Goal: Information Seeking & Learning: Learn about a topic

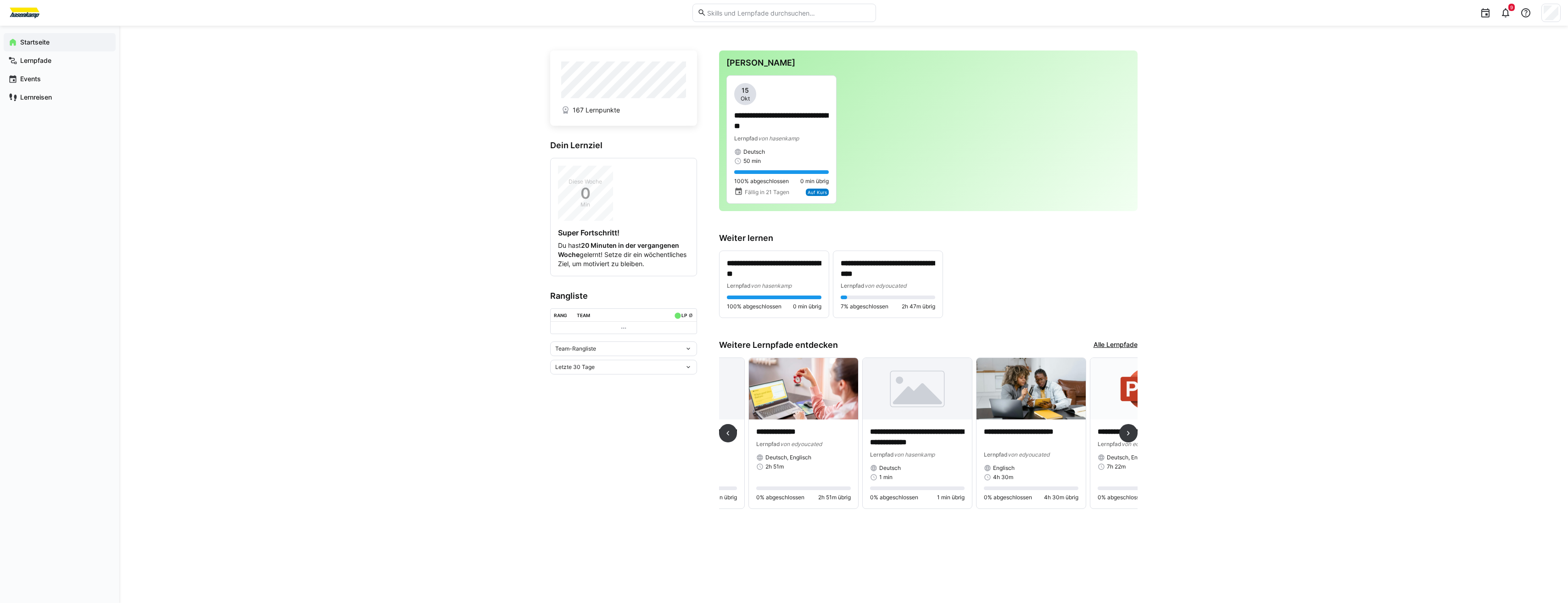
scroll to position [0, 72]
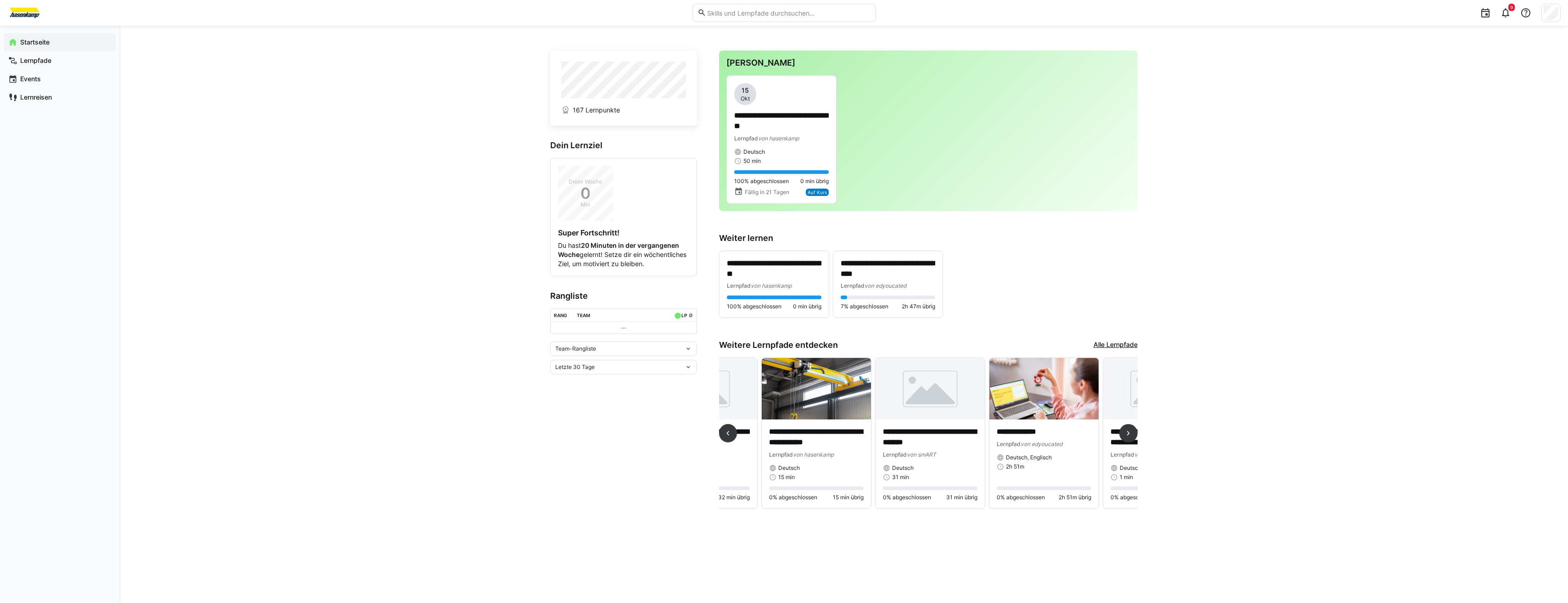
drag, startPoint x: 857, startPoint y: 521, endPoint x: 755, endPoint y: 515, distance: 102.2
click at [755, 515] on div "**********" at bounding box center [844, 314] width 587 height 533
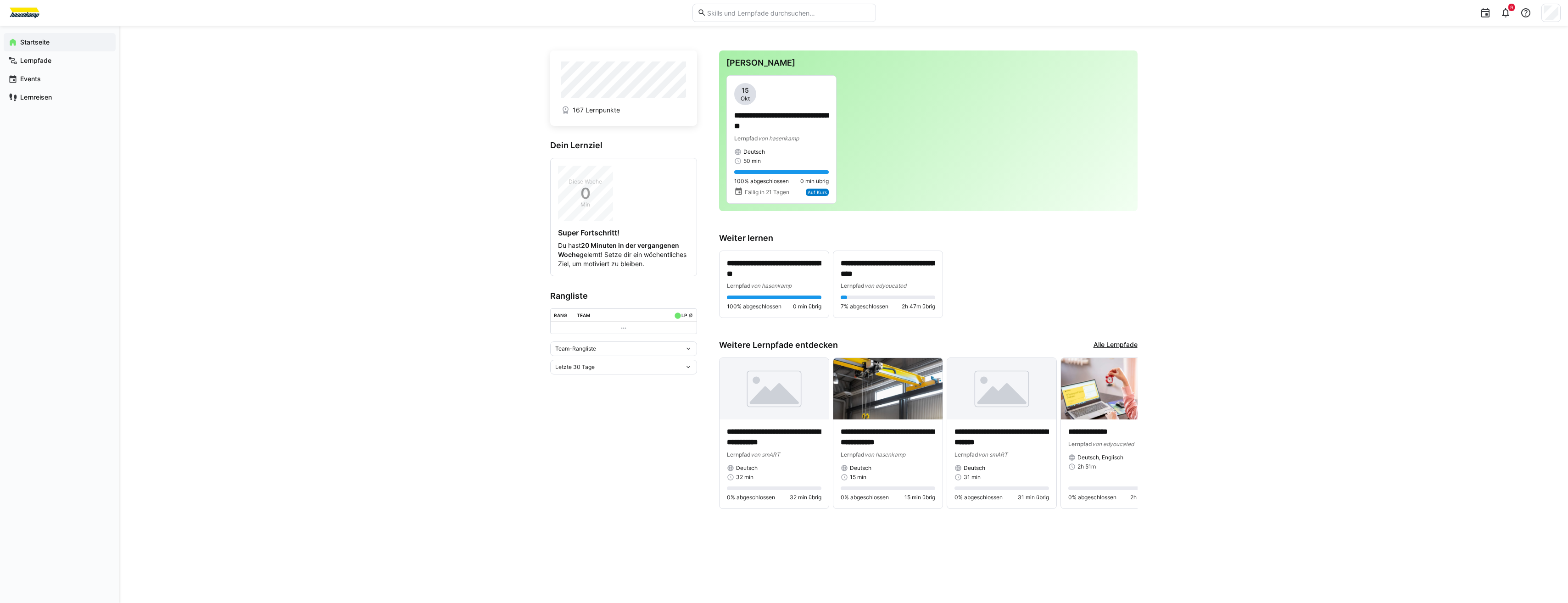
click at [641, 512] on app-home-left "167 Lernpunkte Dein Lernziel Diese Woche 0 Min Super Fortschritt! Du hast 20 Mi…" at bounding box center [624, 286] width 147 height 471
click at [75, 65] on span "Lernpfade" at bounding box center [65, 61] width 93 height 9
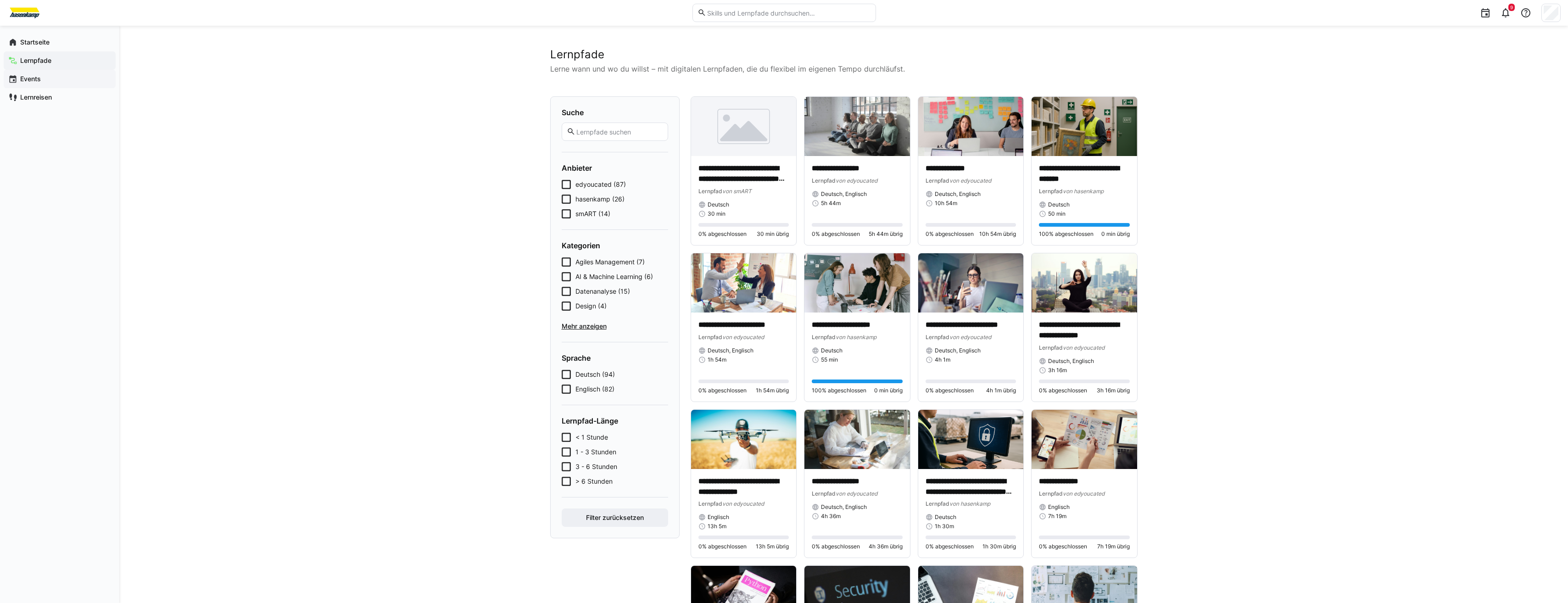
click at [65, 82] on span "Events" at bounding box center [65, 79] width 93 height 9
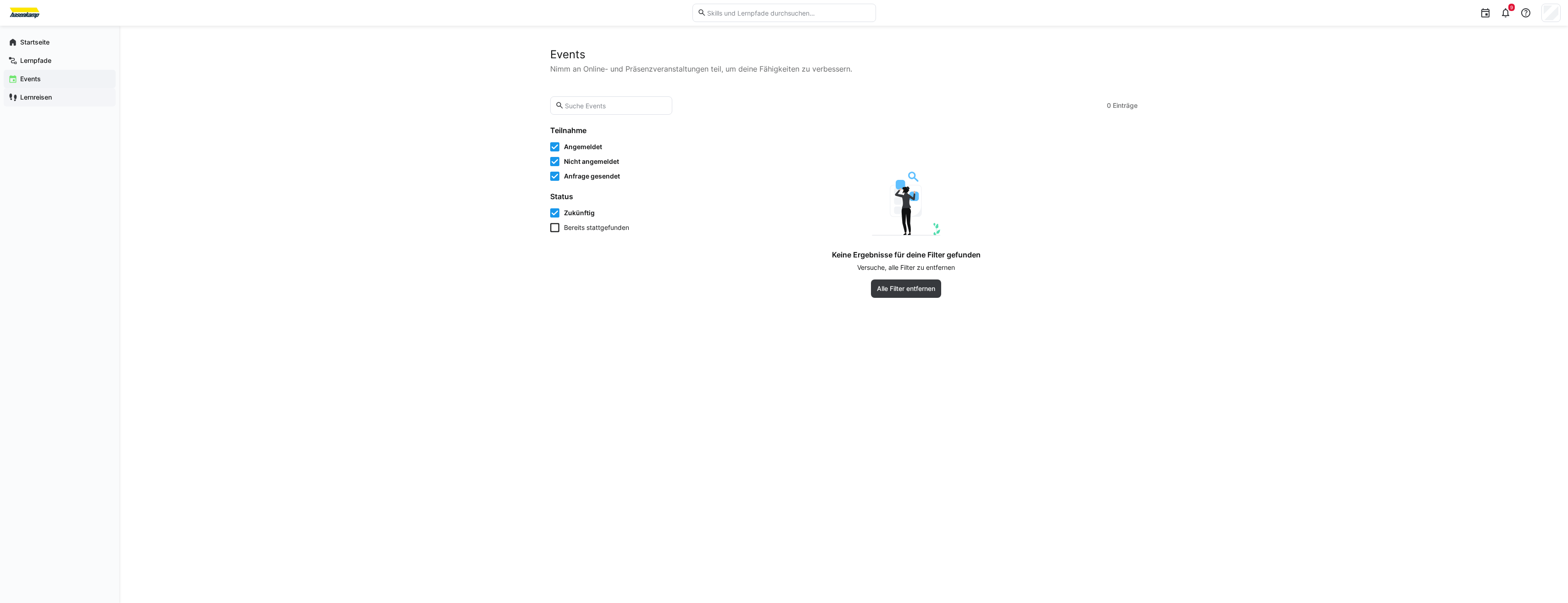
click at [65, 95] on span "Lernreisen" at bounding box center [65, 97] width 93 height 9
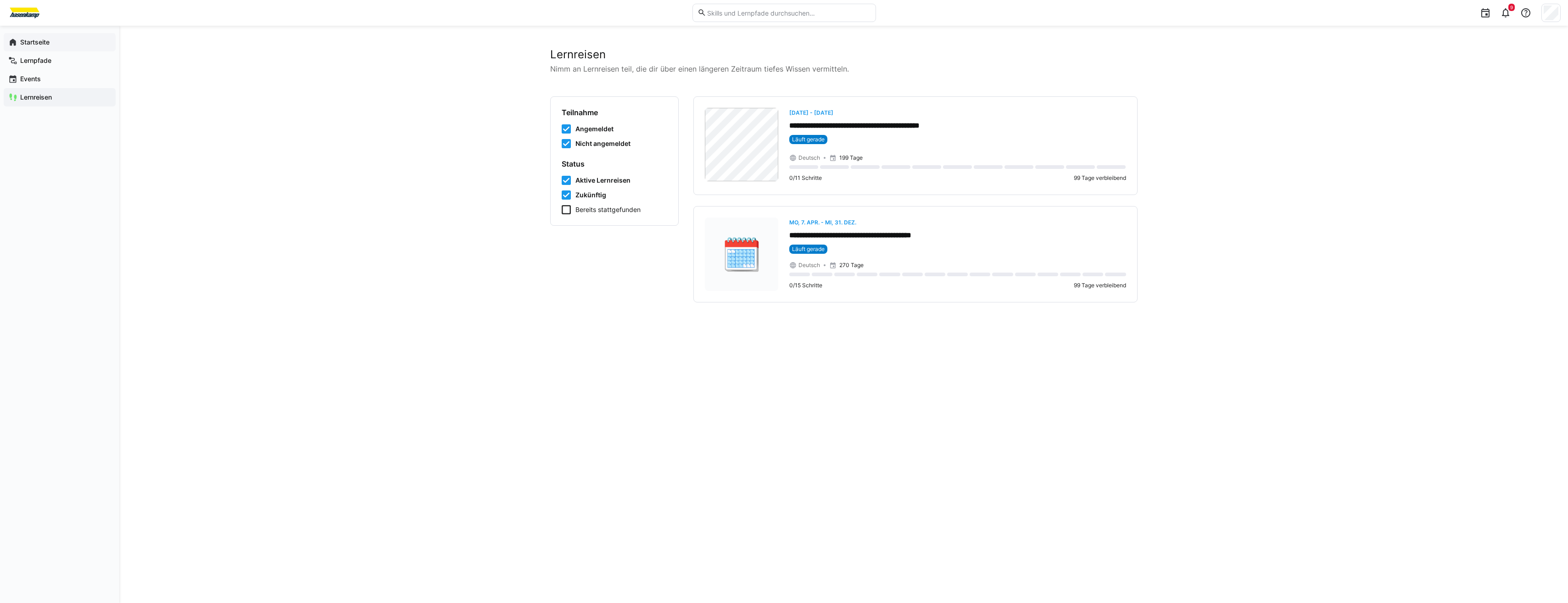
click at [0, 0] on app-navigation-label "Startseite" at bounding box center [0, 0] width 0 height 0
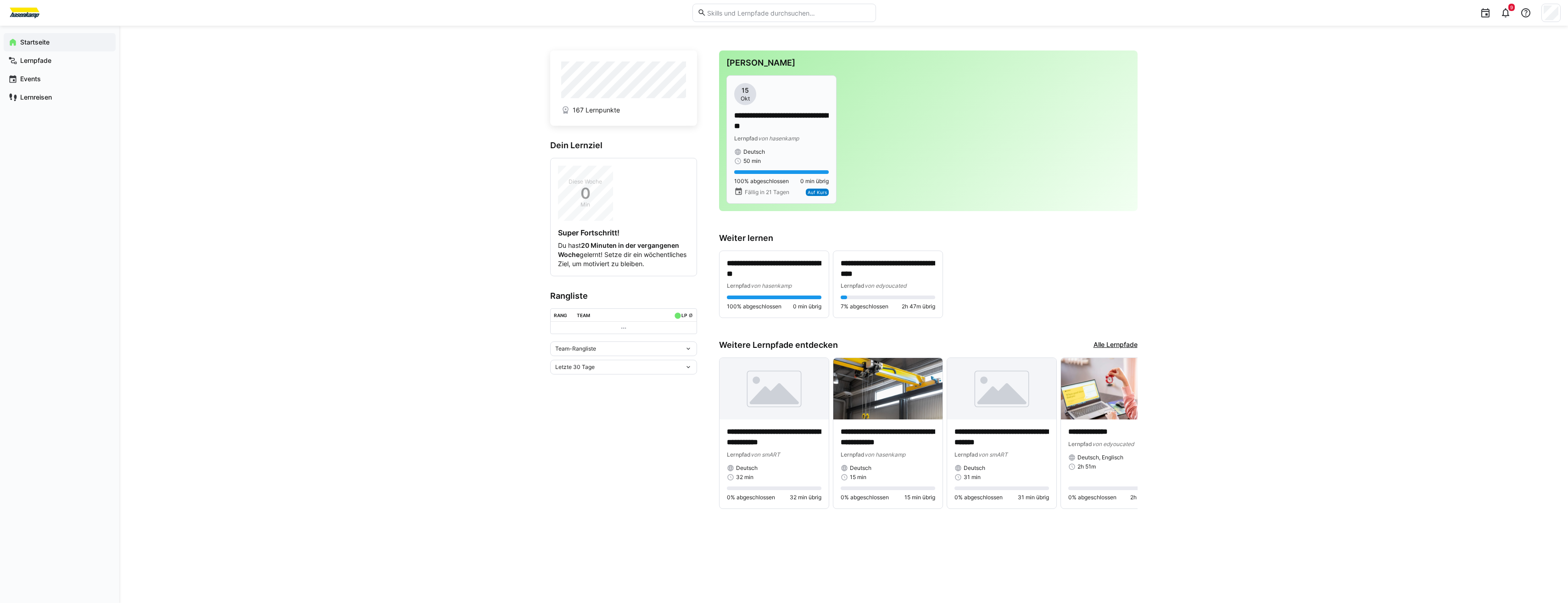
click at [800, 162] on div "50 min" at bounding box center [781, 160] width 95 height 7
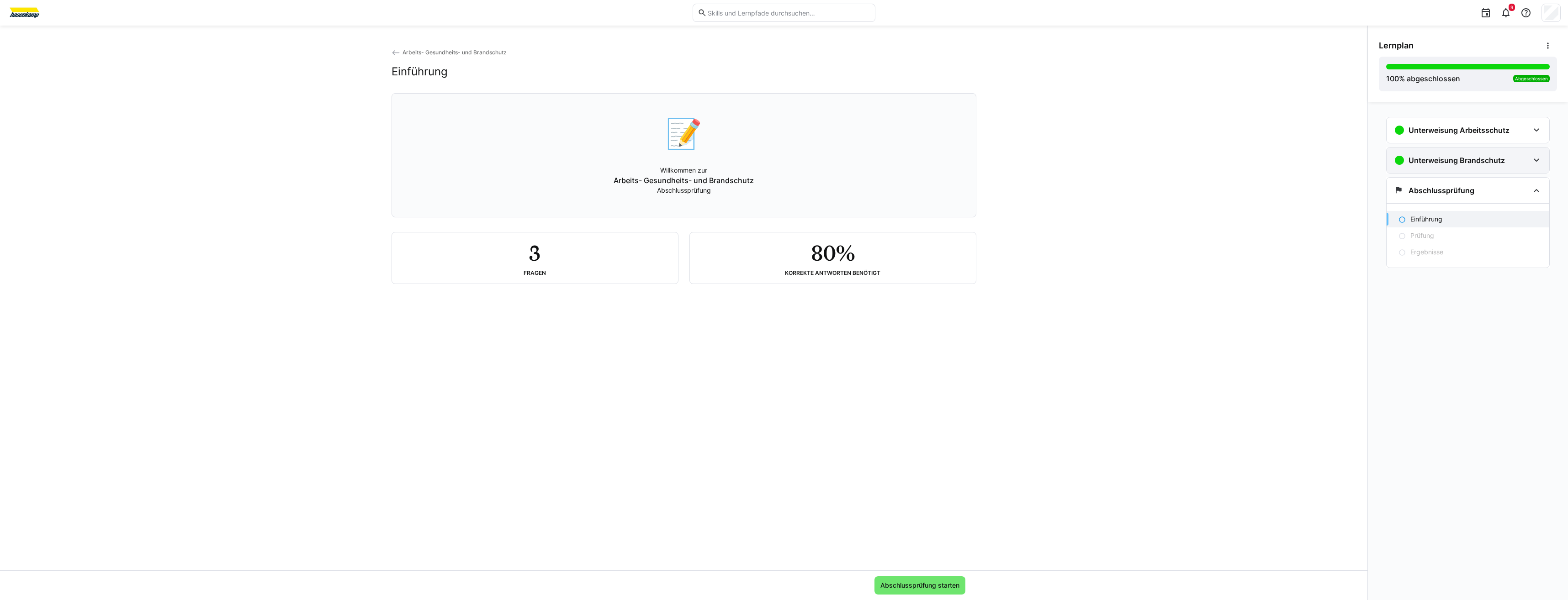
click at [1442, 164] on h3 "Unterweisung Brandschutz" at bounding box center [1456, 160] width 96 height 9
click at [1534, 124] on div "Unterweisung Arbeitsschutz" at bounding box center [1467, 130] width 162 height 26
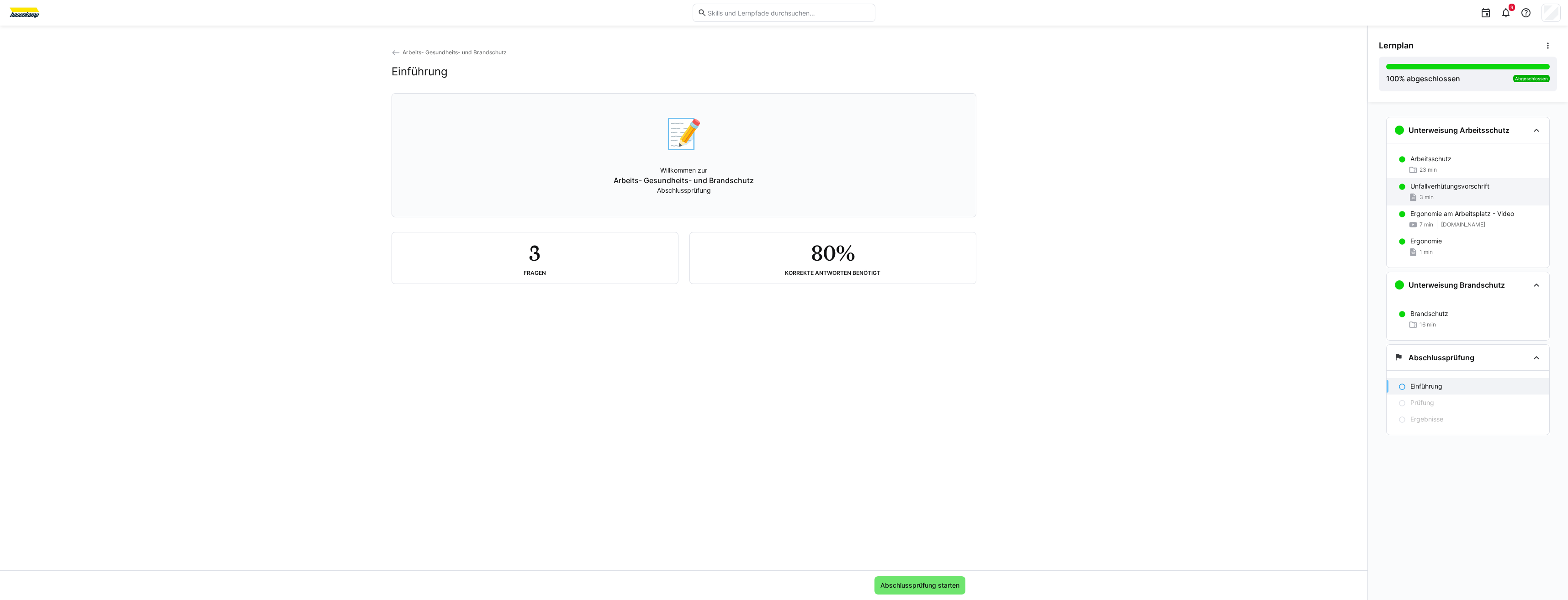
click at [1454, 189] on p "Unfallverhütungsvorschrift" at bounding box center [1449, 186] width 79 height 9
